Goal: Find specific page/section: Find specific page/section

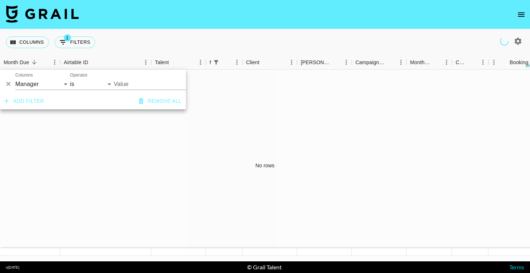
select select "managerIds"
click at [129, 89] on input "Value" at bounding box center [158, 83] width 89 height 11
click at [165, 39] on div "Columns 1 Filters + Booking" at bounding box center [265, 42] width 530 height 26
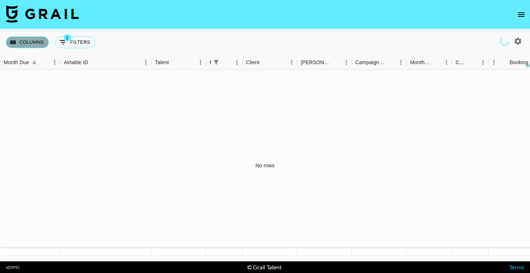
click at [30, 39] on button "Columns" at bounding box center [27, 42] width 43 height 12
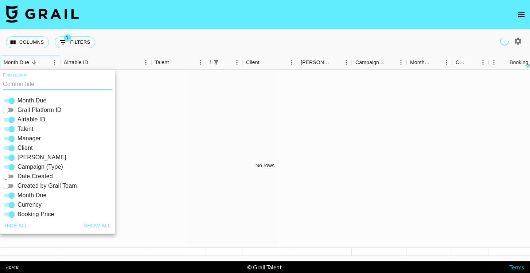
click at [32, 63] on icon "Sort" at bounding box center [34, 62] width 7 height 7
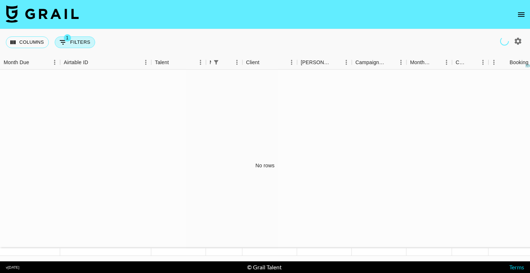
click at [67, 43] on icon "Show filters" at bounding box center [63, 42] width 9 height 9
select select "managerIds"
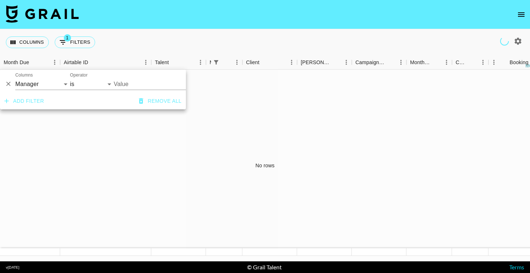
click at [122, 81] on input "Value" at bounding box center [158, 83] width 89 height 11
type input "lyonel"
click at [206, 43] on div "Columns 1 Filters + Booking" at bounding box center [265, 42] width 530 height 26
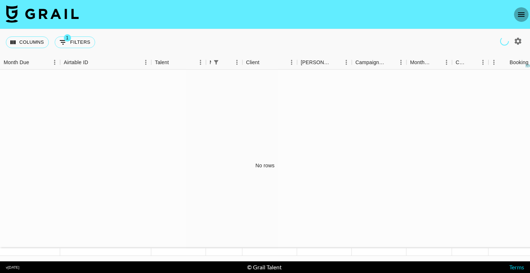
click at [519, 13] on icon "open drawer" at bounding box center [521, 14] width 7 height 4
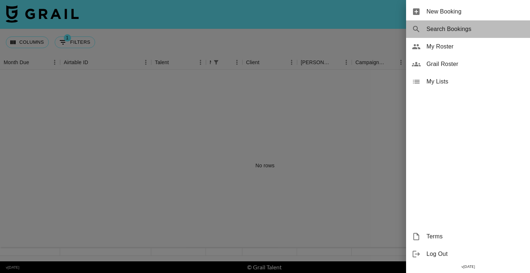
click at [445, 31] on span "Search Bookings" at bounding box center [475, 29] width 98 height 9
select select "id"
